Goal: Navigation & Orientation: Find specific page/section

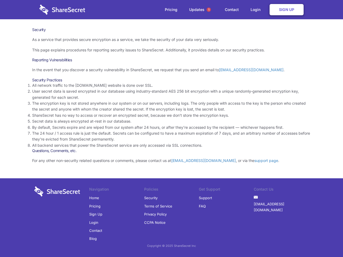
click at [172, 129] on li "By default, Secrets expire and are wiped from our system after 24 hours, or aft…" at bounding box center [171, 128] width 279 height 6
click at [209, 10] on span "1" at bounding box center [209, 10] width 4 height 4
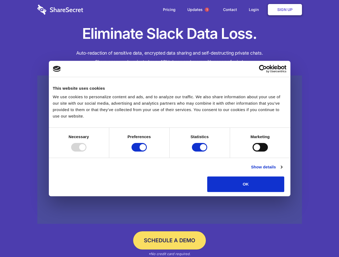
click at [86, 152] on div at bounding box center [78, 147] width 15 height 9
click at [147, 152] on input "Preferences" at bounding box center [138, 147] width 15 height 9
checkbox input "false"
click at [200, 152] on input "Statistics" at bounding box center [199, 147] width 15 height 9
checkbox input "false"
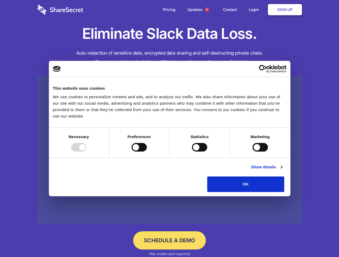
click at [252, 152] on input "Marketing" at bounding box center [259, 147] width 15 height 9
checkbox input "true"
click at [282, 170] on link "Show details" at bounding box center [266, 167] width 31 height 6
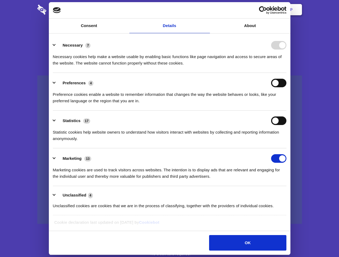
click at [286, 66] on div "Necessary 7 Necessary cookies help make a website usable by enabling basic func…" at bounding box center [169, 53] width 233 height 25
click at [206, 10] on span "1" at bounding box center [207, 10] width 4 height 4
